Goal: Navigation & Orientation: Find specific page/section

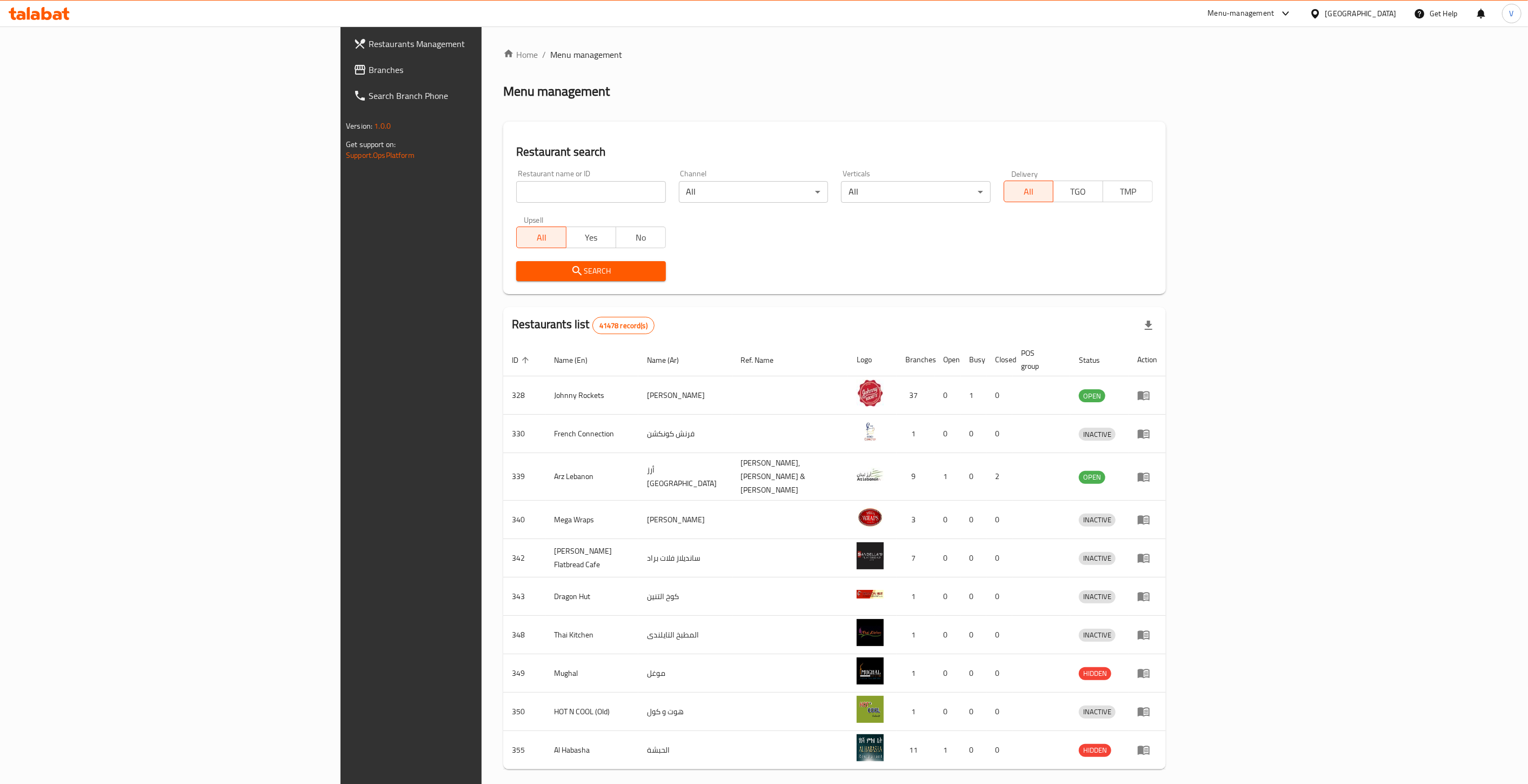
click at [369, 72] on span "Branches" at bounding box center [478, 70] width 218 height 13
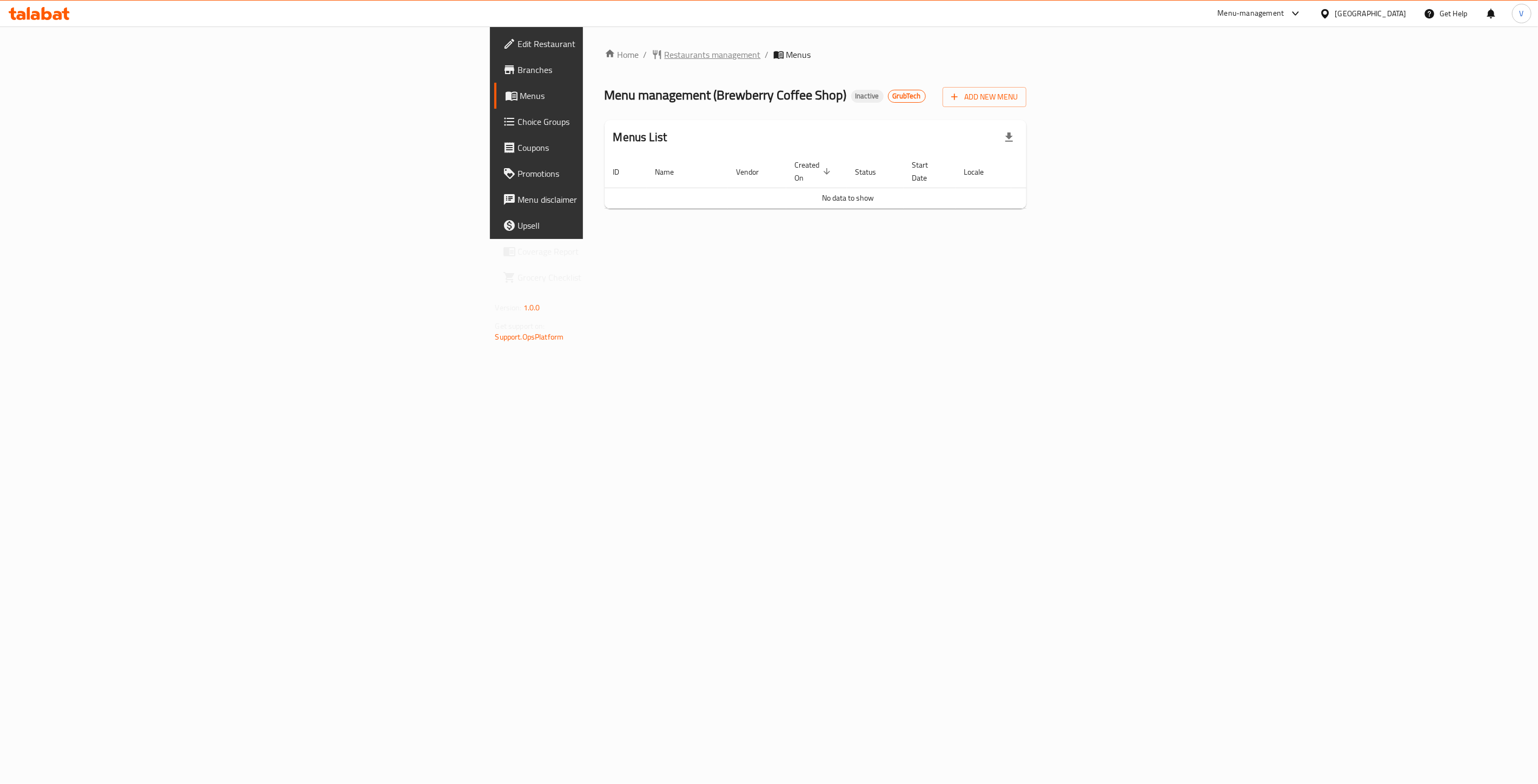
click at [665, 56] on span "Restaurants management" at bounding box center [713, 55] width 96 height 13
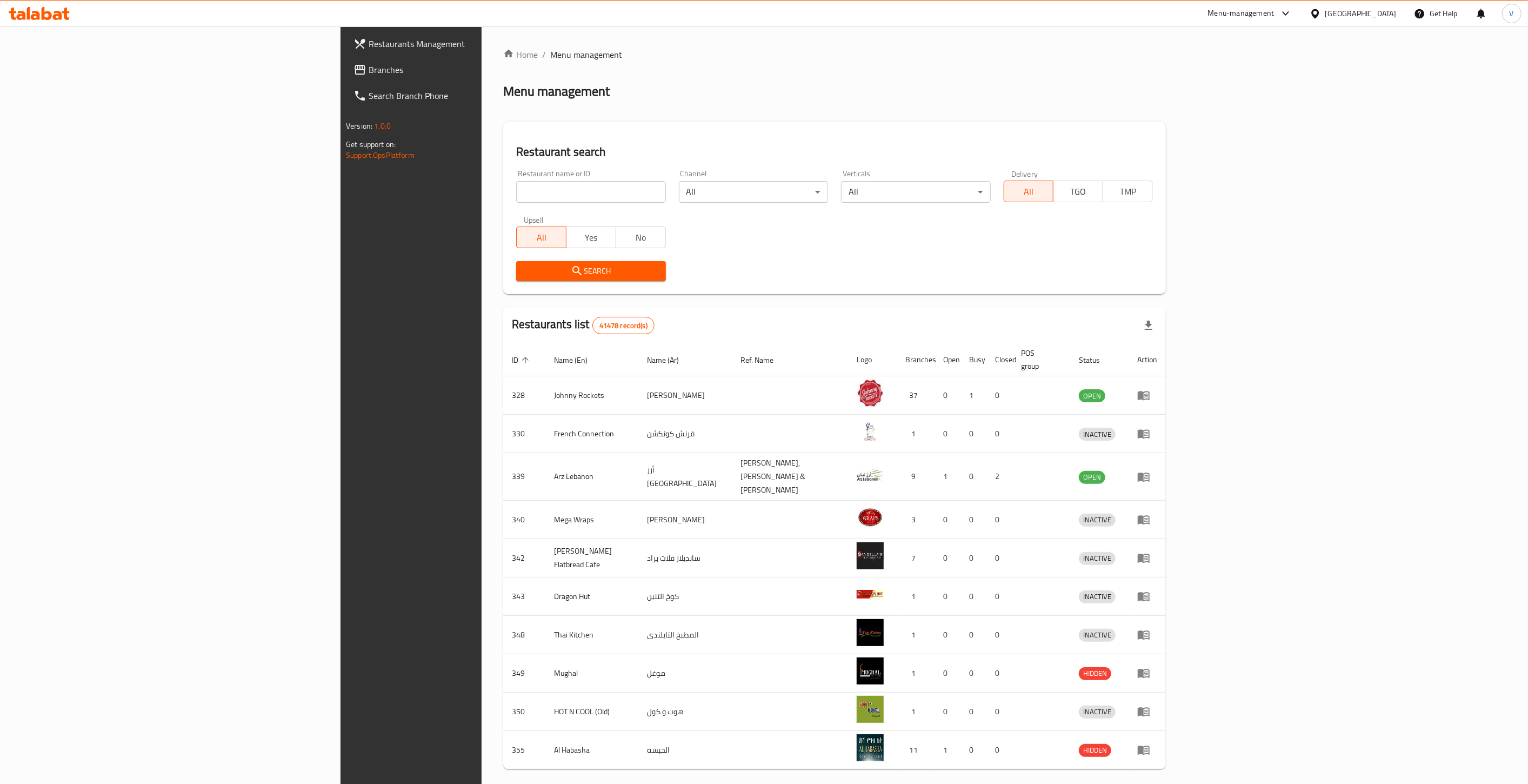
click at [41, 77] on div at bounding box center [764, 392] width 1528 height 784
click at [369, 68] on span "Branches" at bounding box center [478, 70] width 218 height 13
